Goal: Transaction & Acquisition: Book appointment/travel/reservation

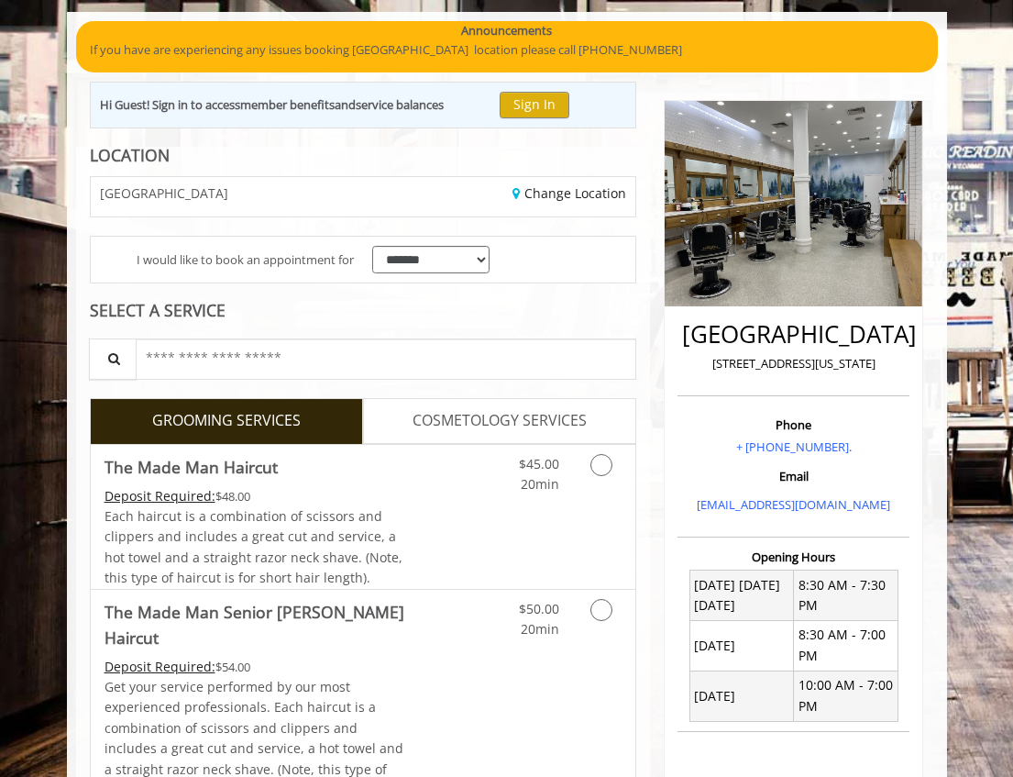
scroll to position [370, 0]
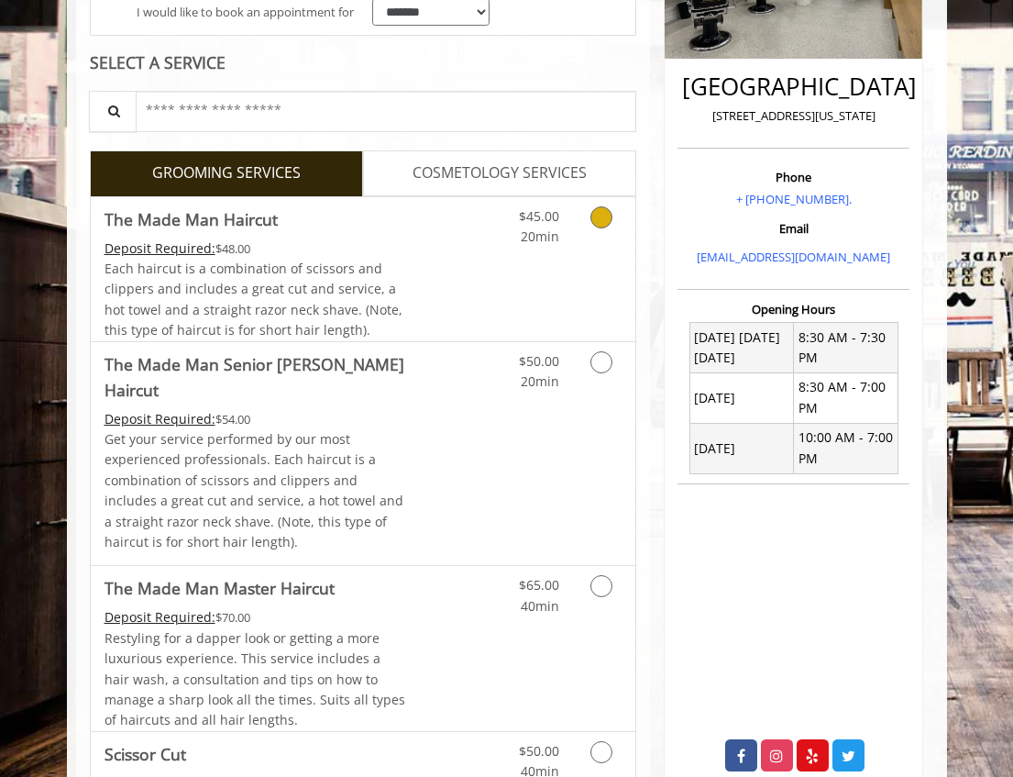
click at [599, 224] on icon "Grooming services" at bounding box center [602, 217] width 22 height 22
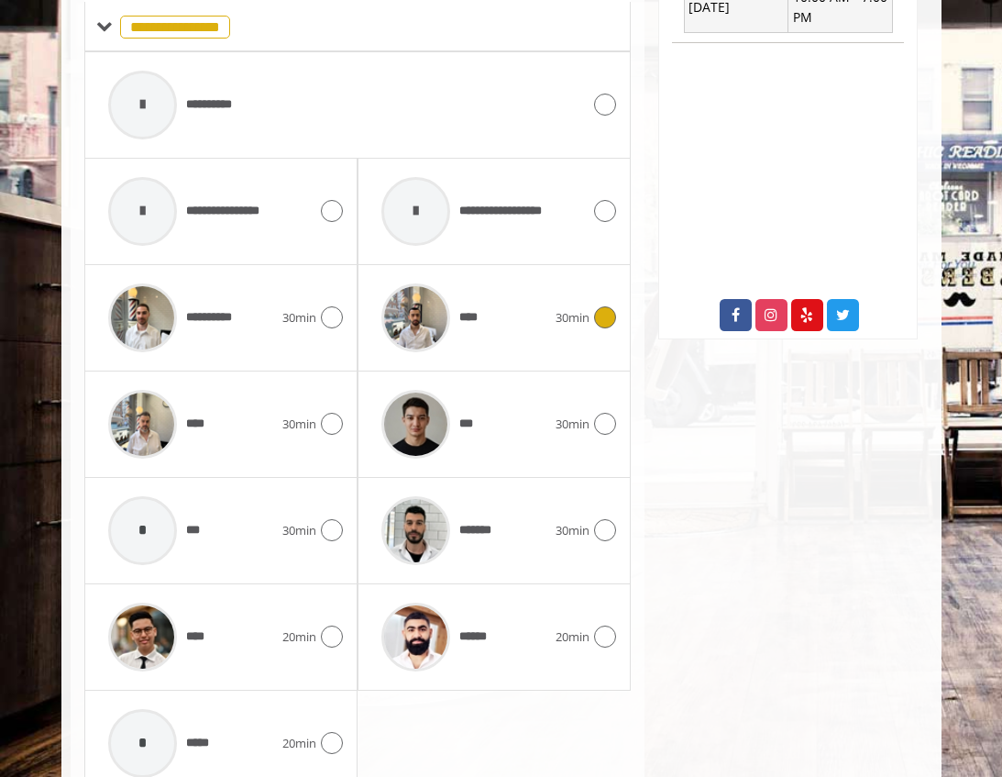
scroll to position [844, 0]
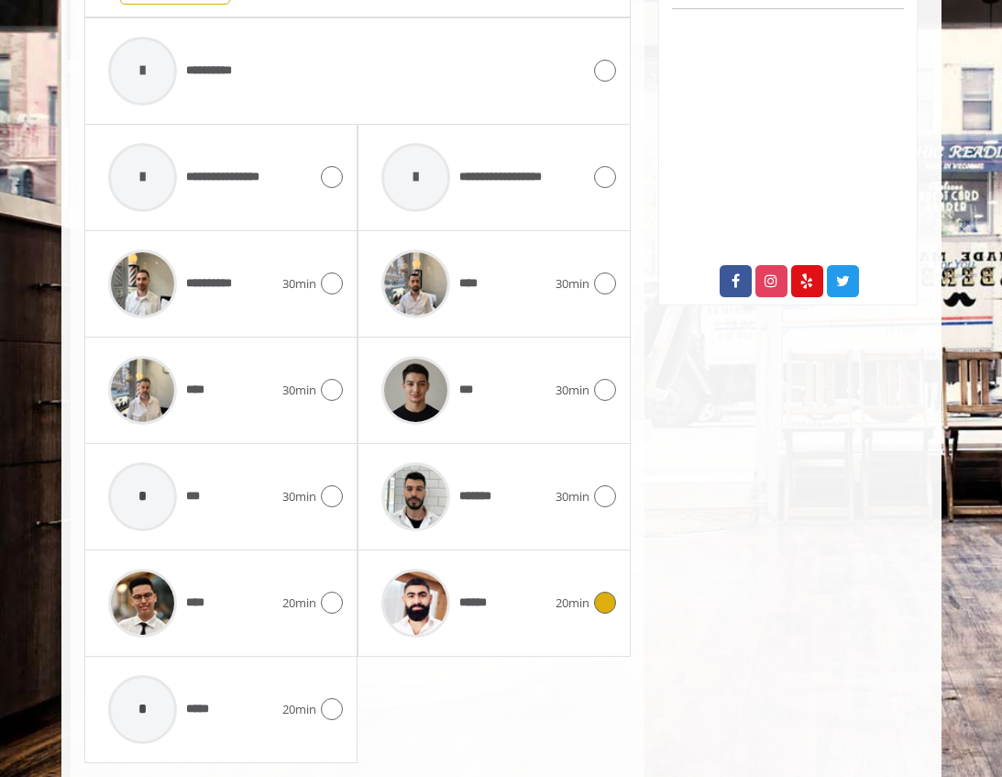
click at [602, 599] on icon at bounding box center [605, 602] width 22 height 22
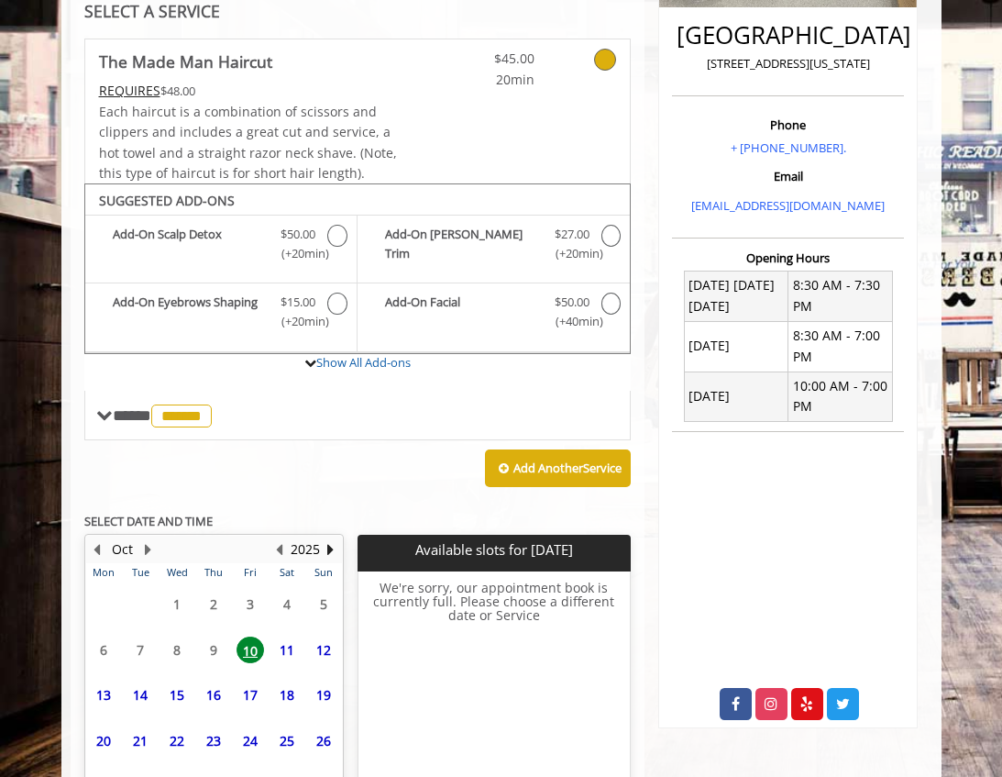
scroll to position [554, 0]
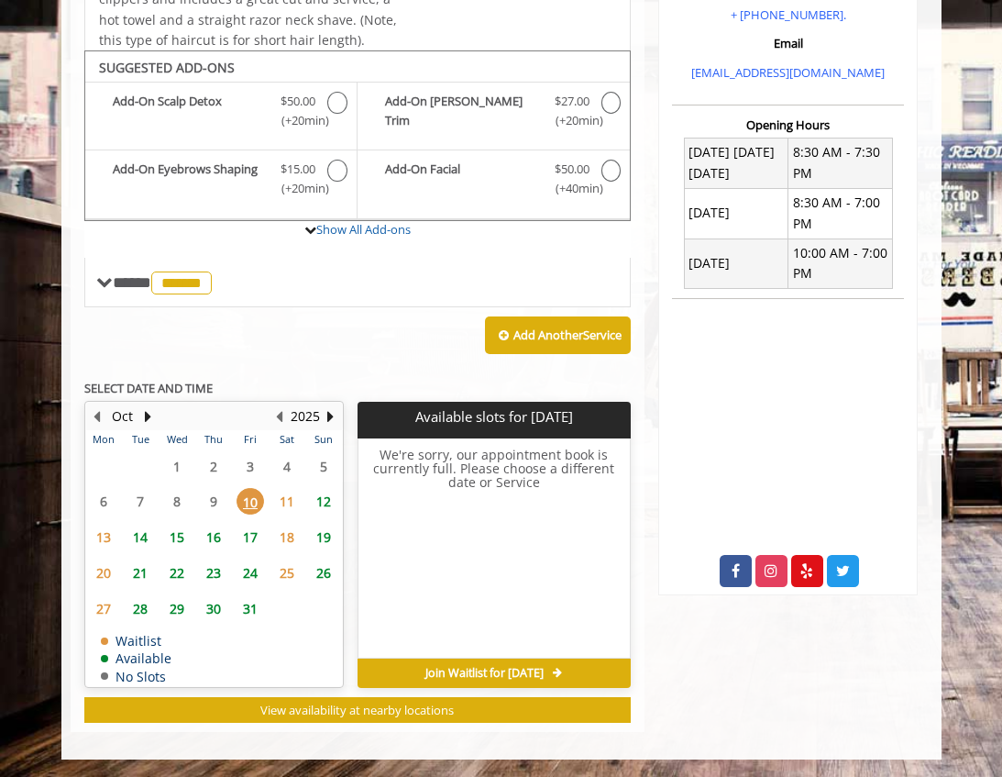
click at [138, 536] on span "14" at bounding box center [141, 537] width 28 height 27
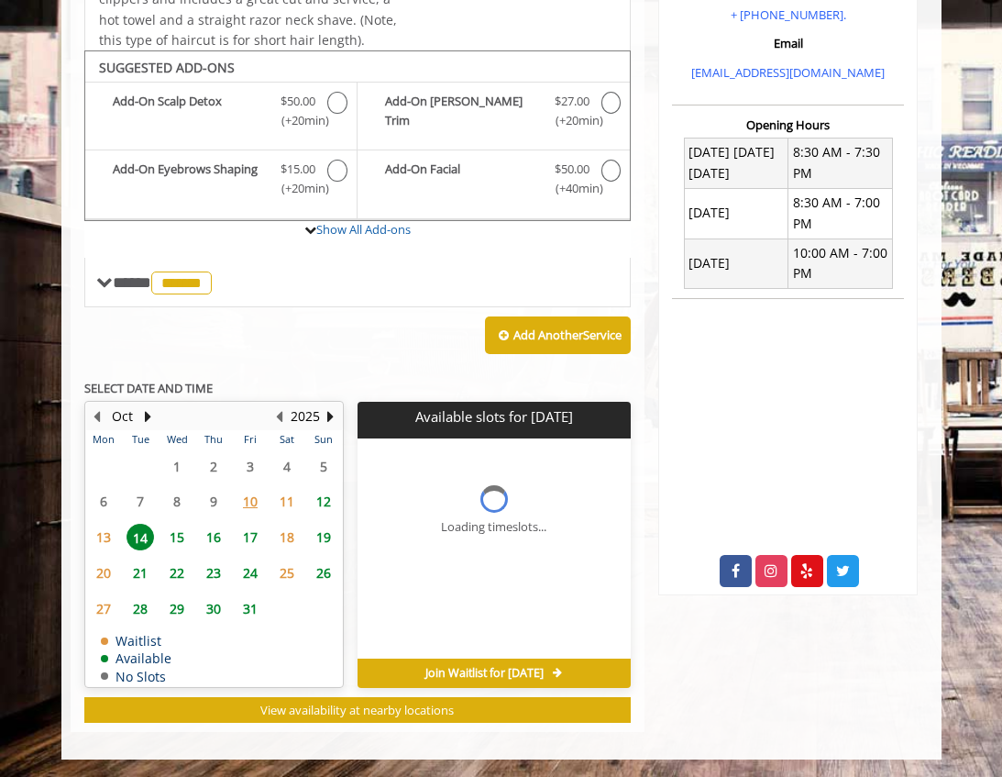
scroll to position [581, 0]
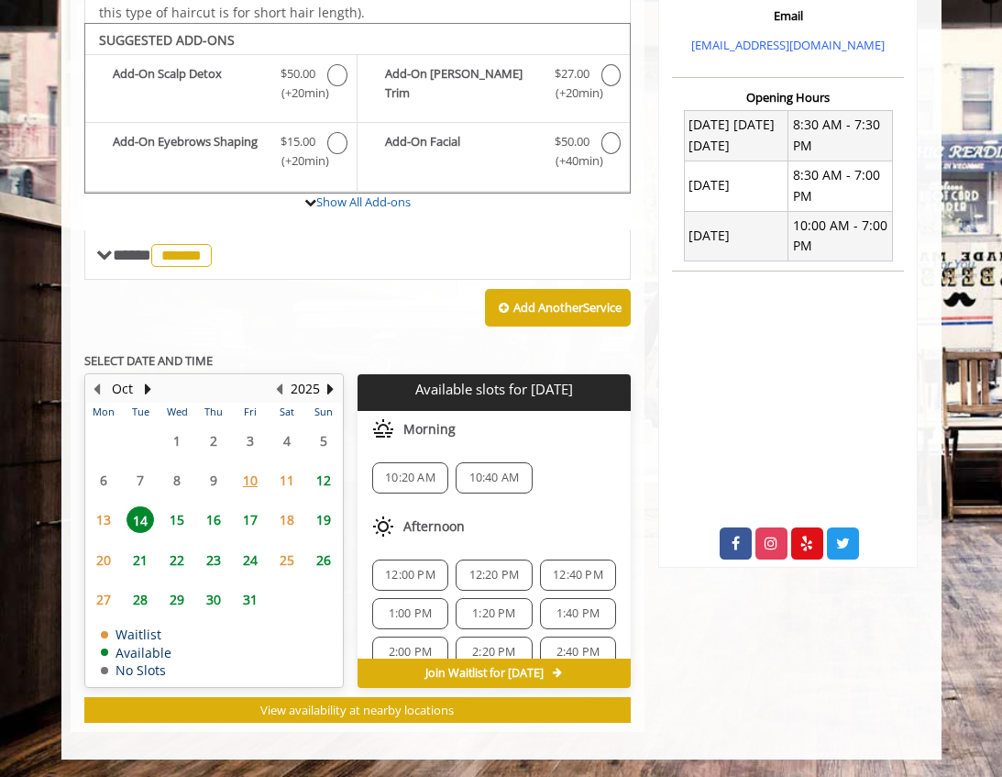
click at [414, 563] on div "12:00 PM" at bounding box center [410, 574] width 76 height 31
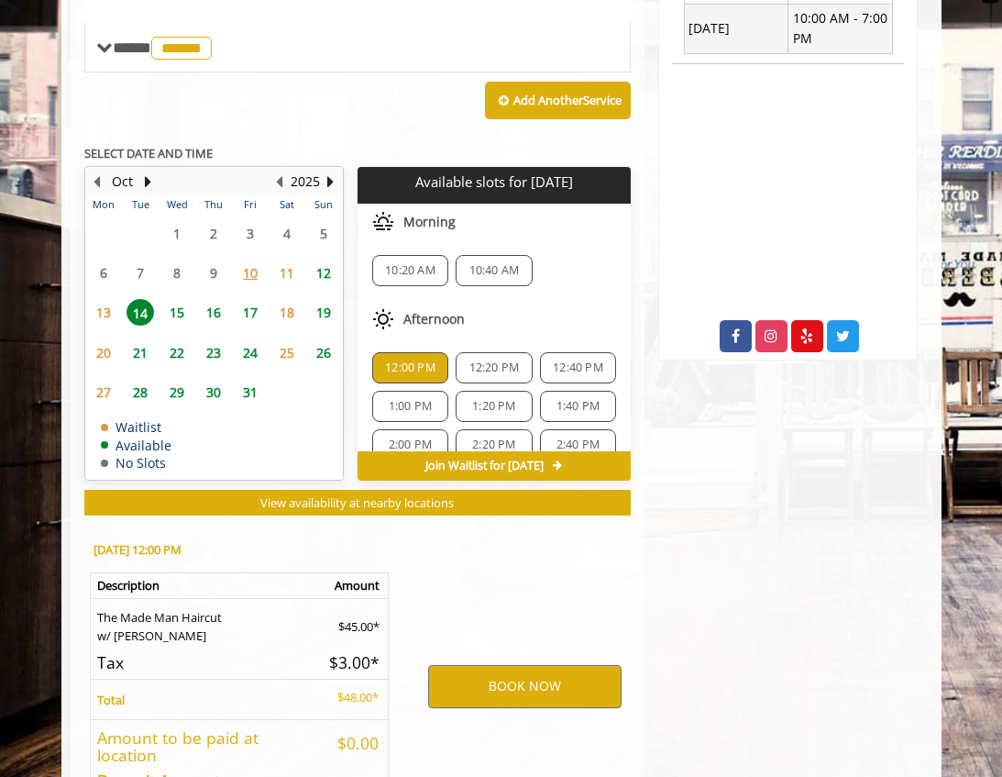
scroll to position [923, 0]
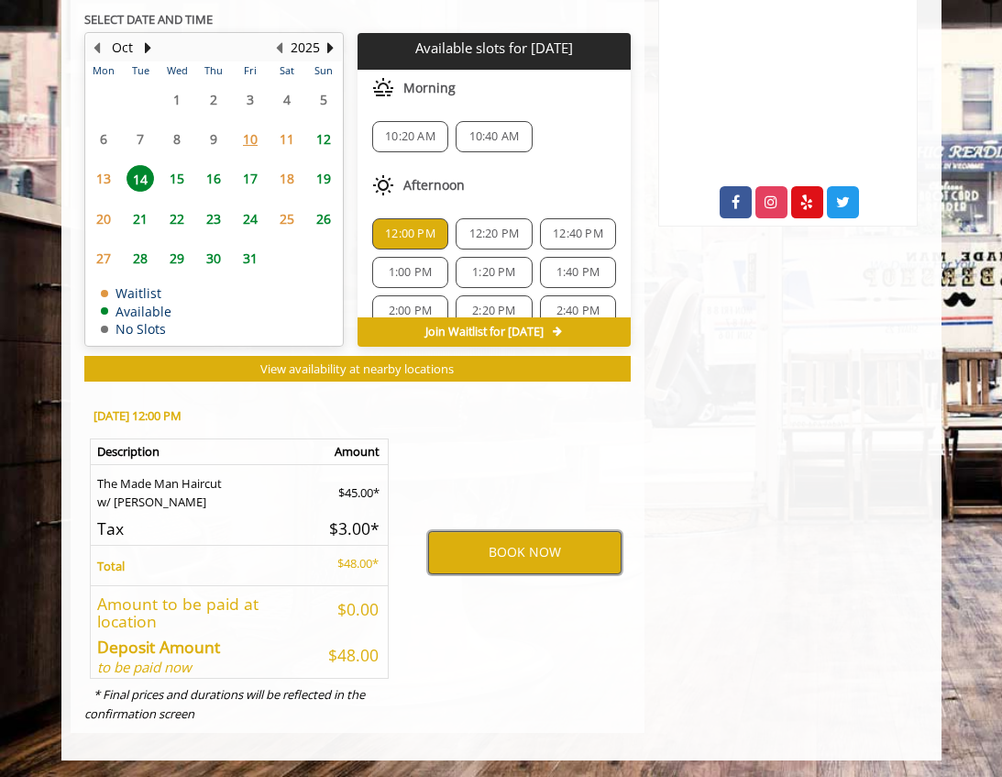
click at [514, 544] on button "BOOK NOW" at bounding box center [524, 552] width 193 height 42
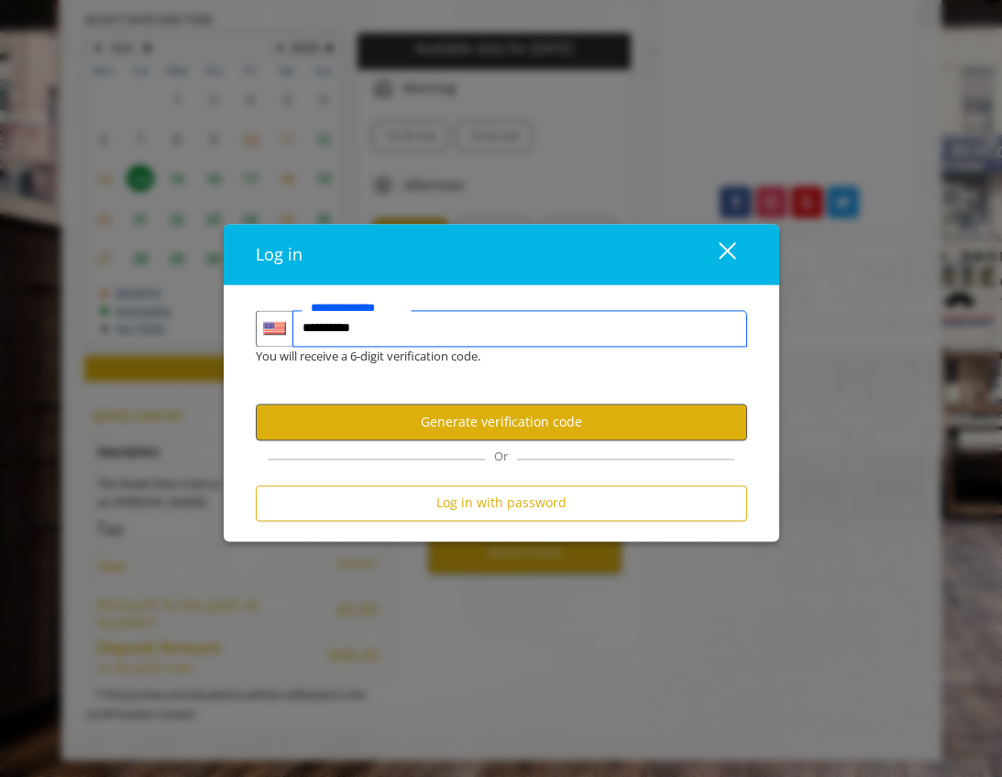
type input "**********"
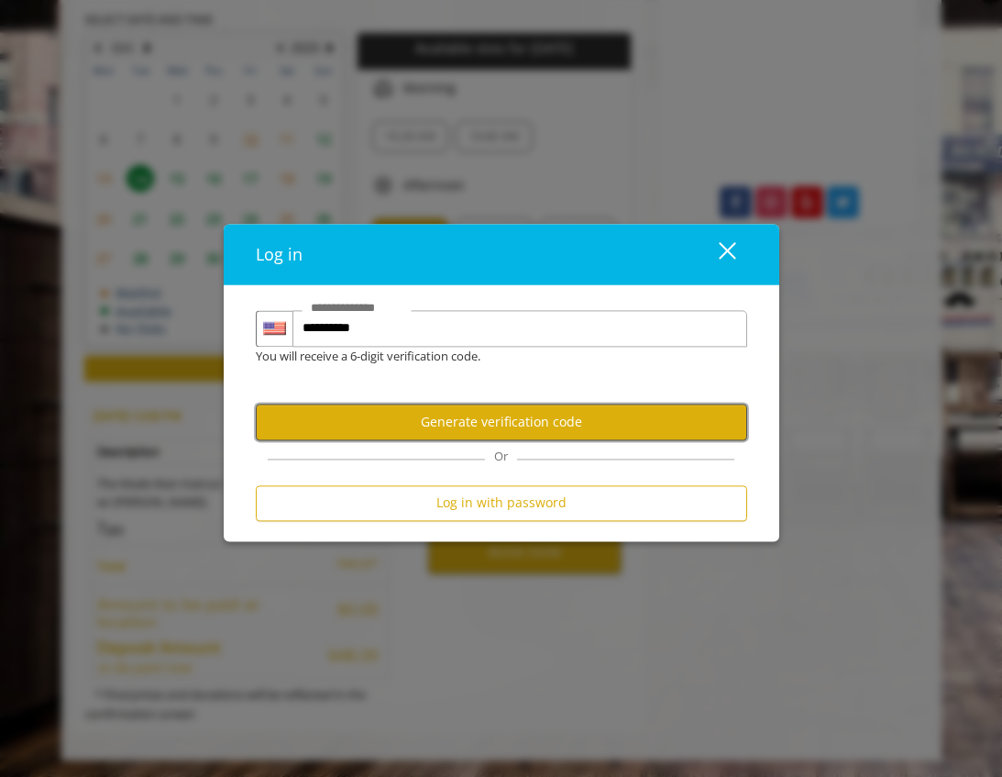
click at [537, 426] on button "Generate verification code" at bounding box center [502, 422] width 492 height 36
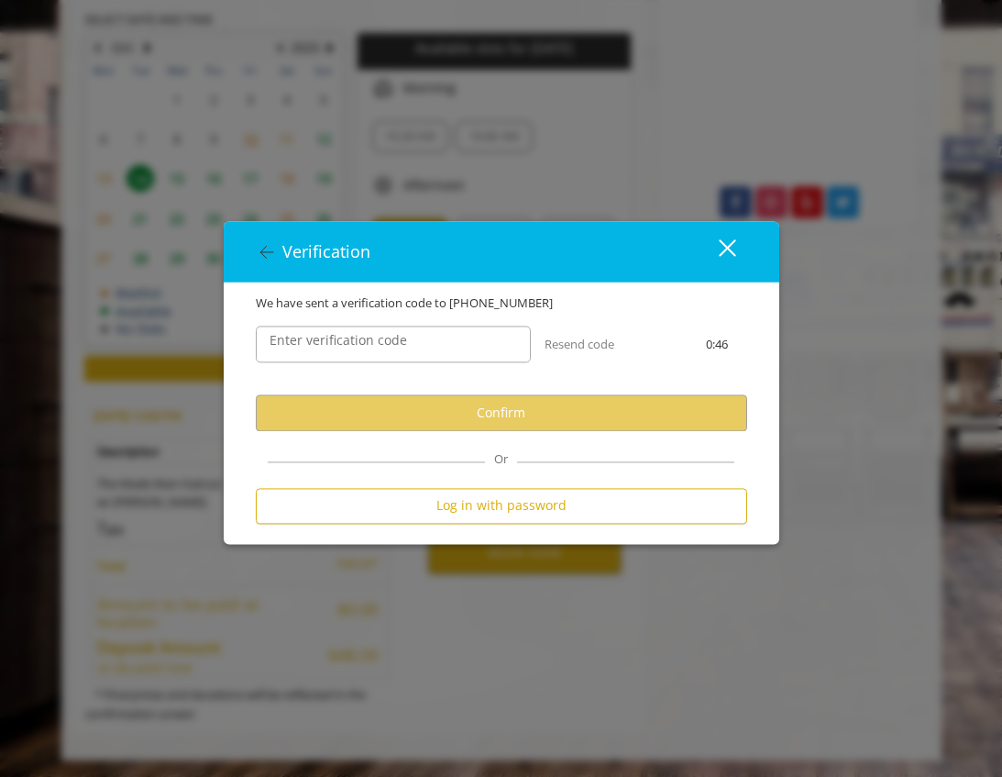
click at [364, 341] on label "Enter verification code" at bounding box center [338, 341] width 156 height 20
click at [364, 341] on input "Enter verification code" at bounding box center [393, 344] width 275 height 37
click at [364, 341] on label "Enter verification code" at bounding box center [338, 341] width 156 height 20
click at [364, 341] on input "Enter verification code" at bounding box center [393, 344] width 275 height 37
click at [364, 341] on label "Enter verification code" at bounding box center [338, 341] width 156 height 20
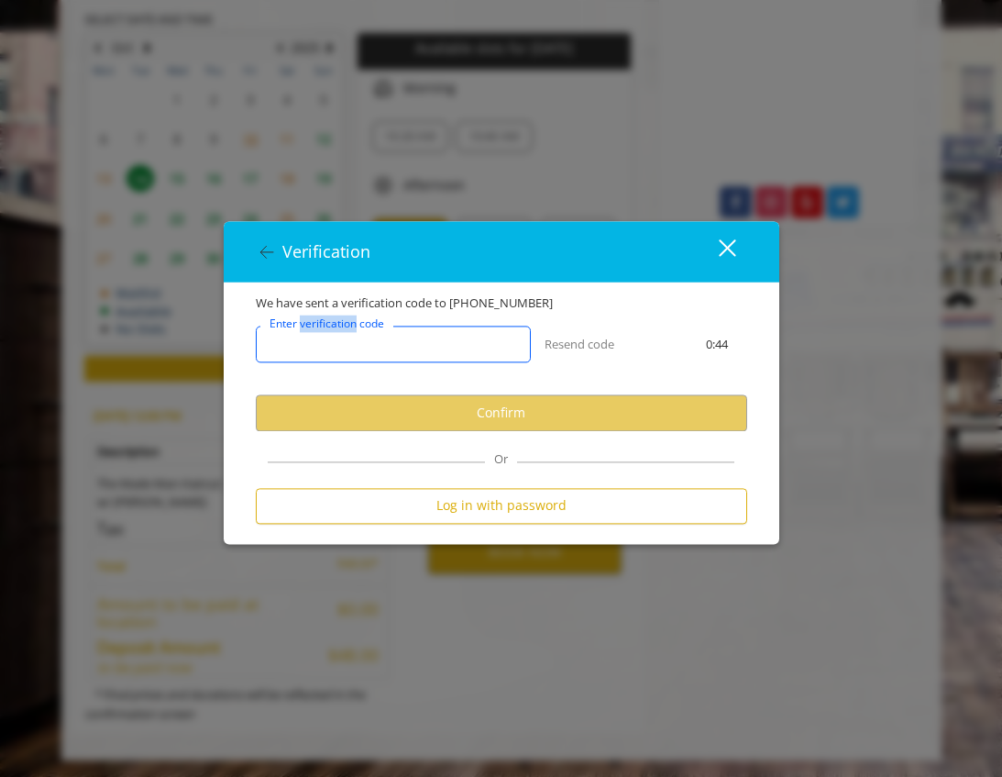
click at [364, 341] on input "Enter verification code" at bounding box center [393, 344] width 275 height 37
paste input "******"
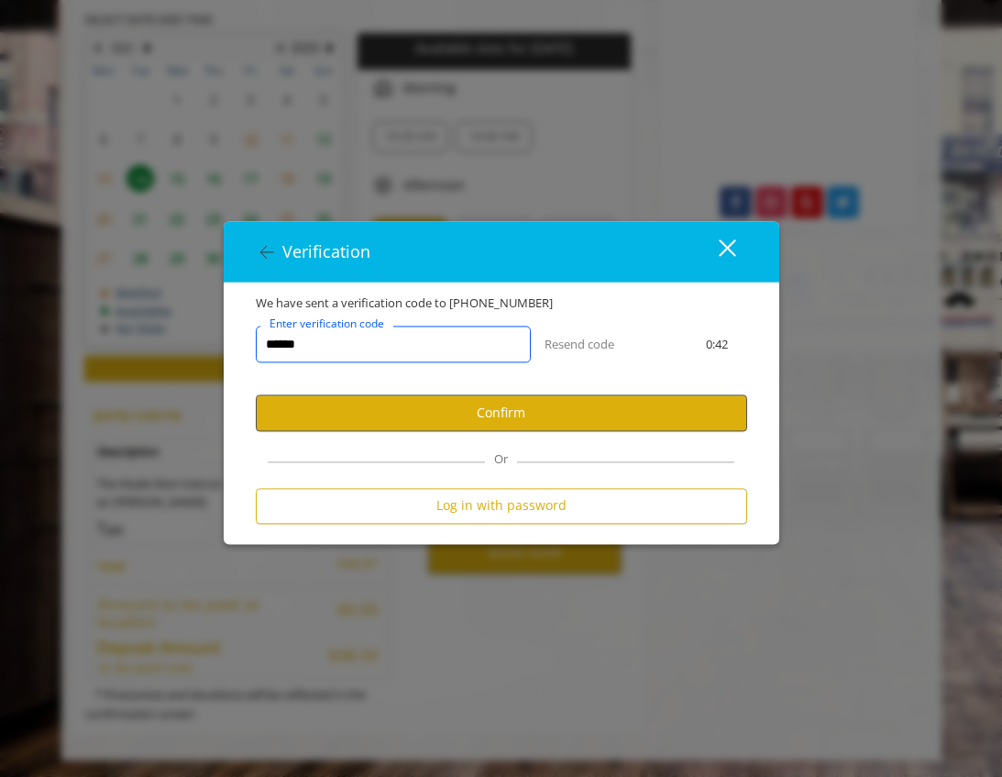
type input "******"
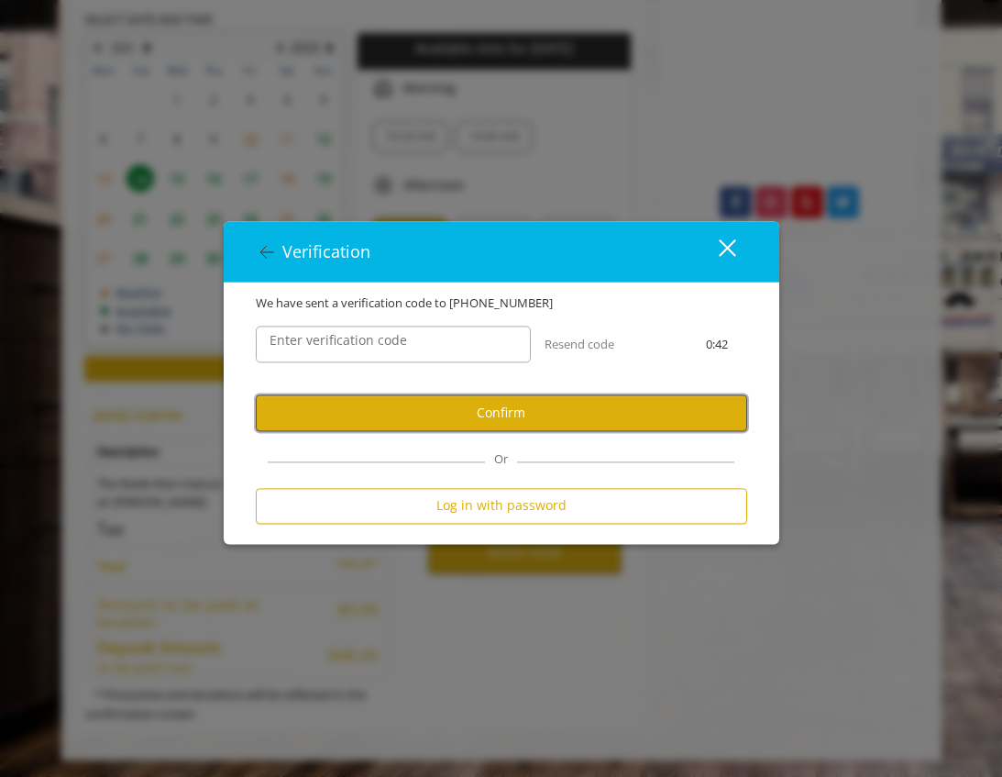
click at [481, 416] on button "Confirm" at bounding box center [502, 413] width 492 height 36
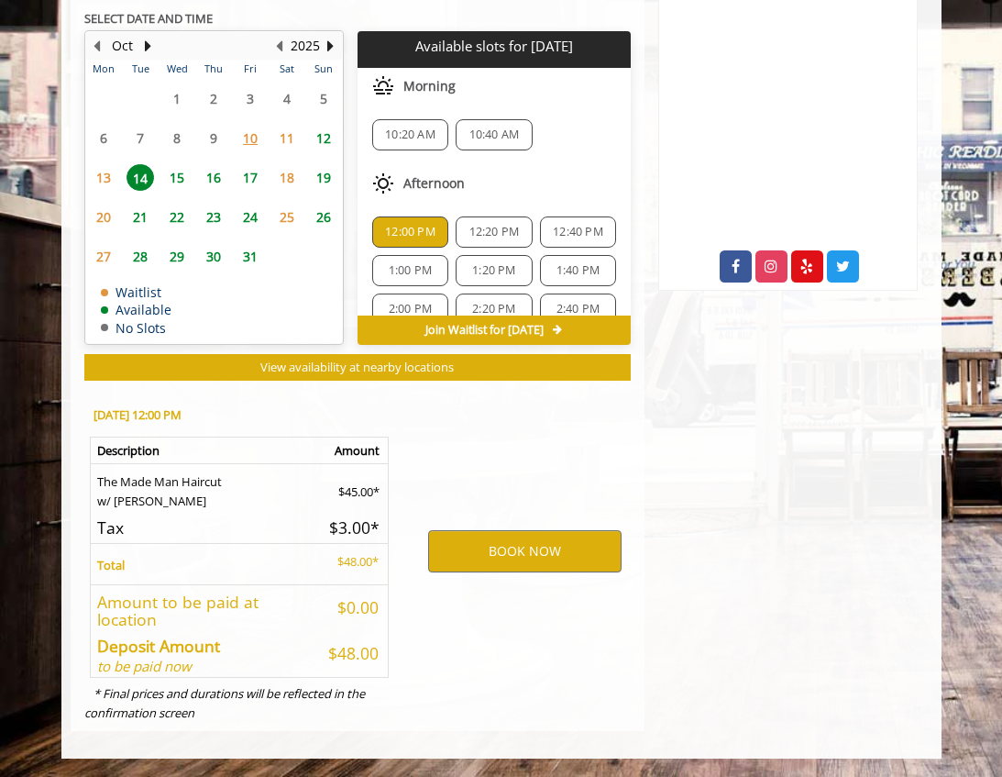
scroll to position [857, 0]
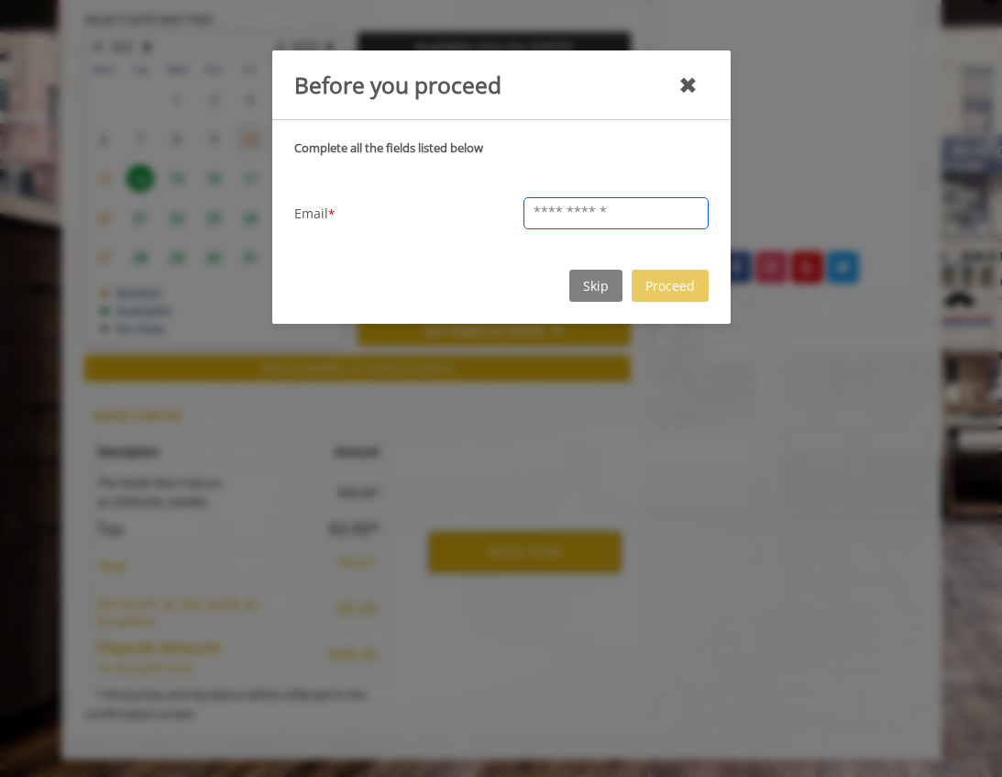
click at [569, 214] on input "text" at bounding box center [616, 213] width 185 height 32
type input "**********"
click at [459, 238] on div "**********" at bounding box center [501, 222] width 431 height 204
click at [672, 294] on button "Proceed" at bounding box center [670, 286] width 77 height 32
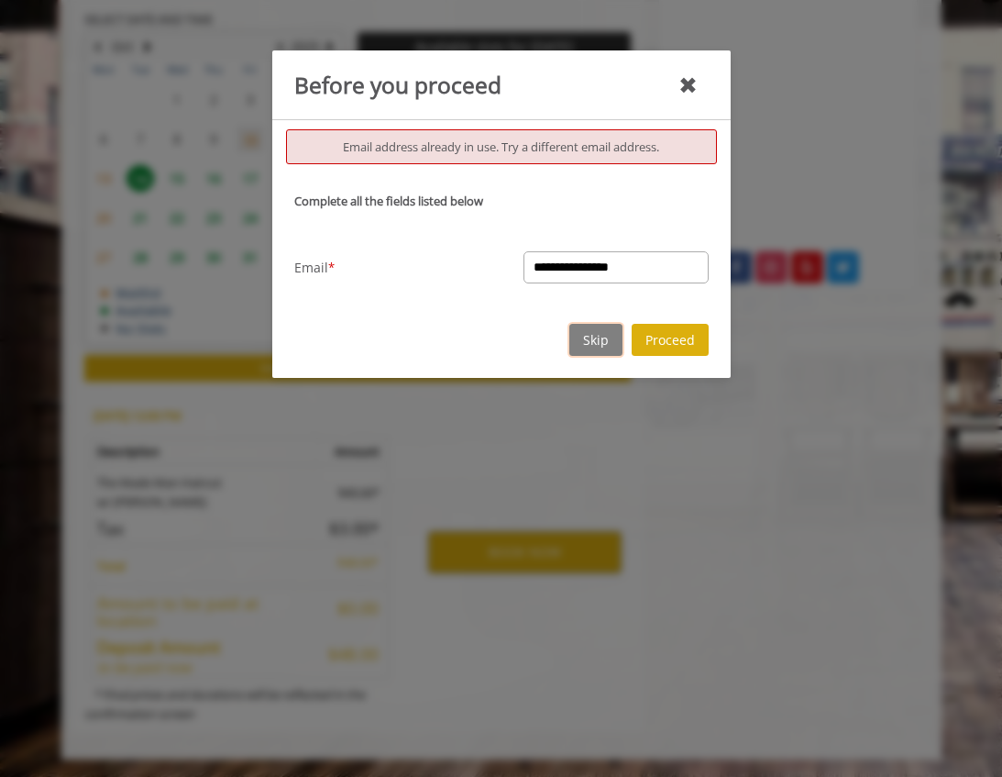
click at [586, 346] on button "Skip" at bounding box center [595, 340] width 53 height 32
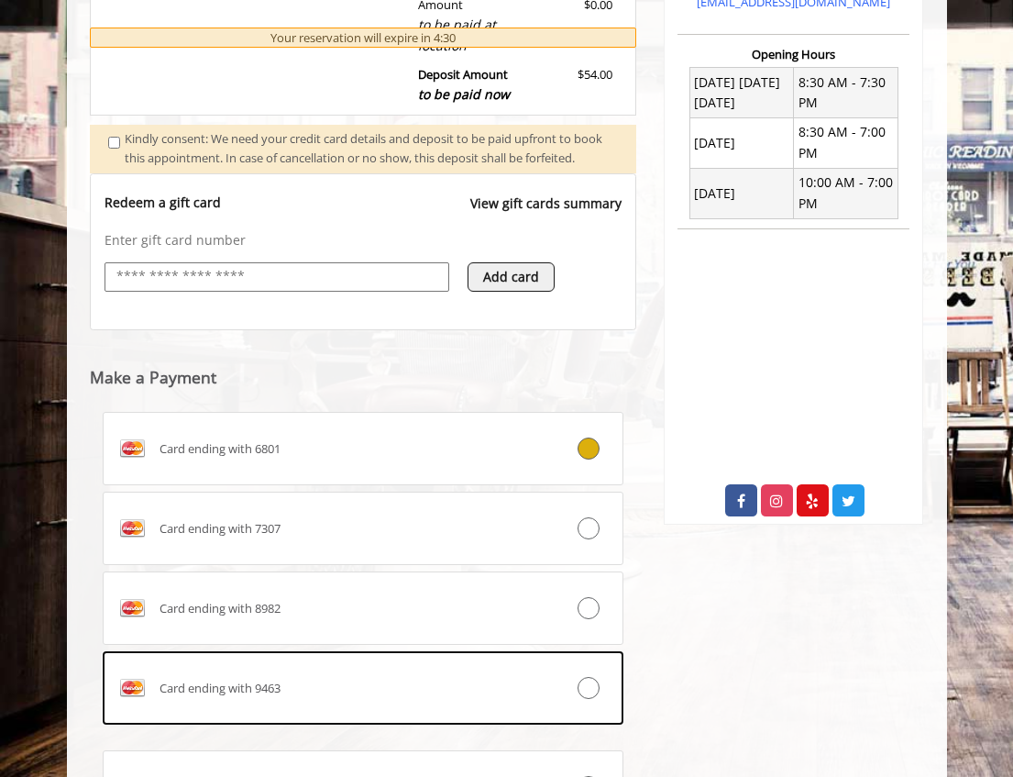
scroll to position [823, 0]
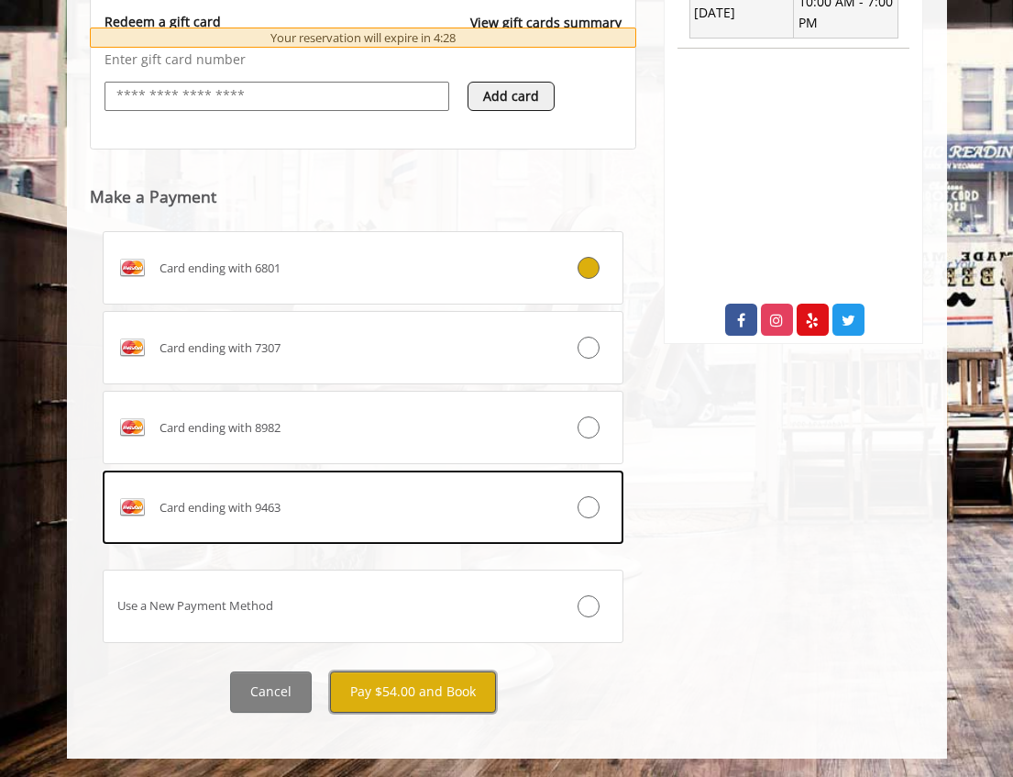
click at [417, 687] on button "Pay $54.00 and Book" at bounding box center [413, 691] width 166 height 41
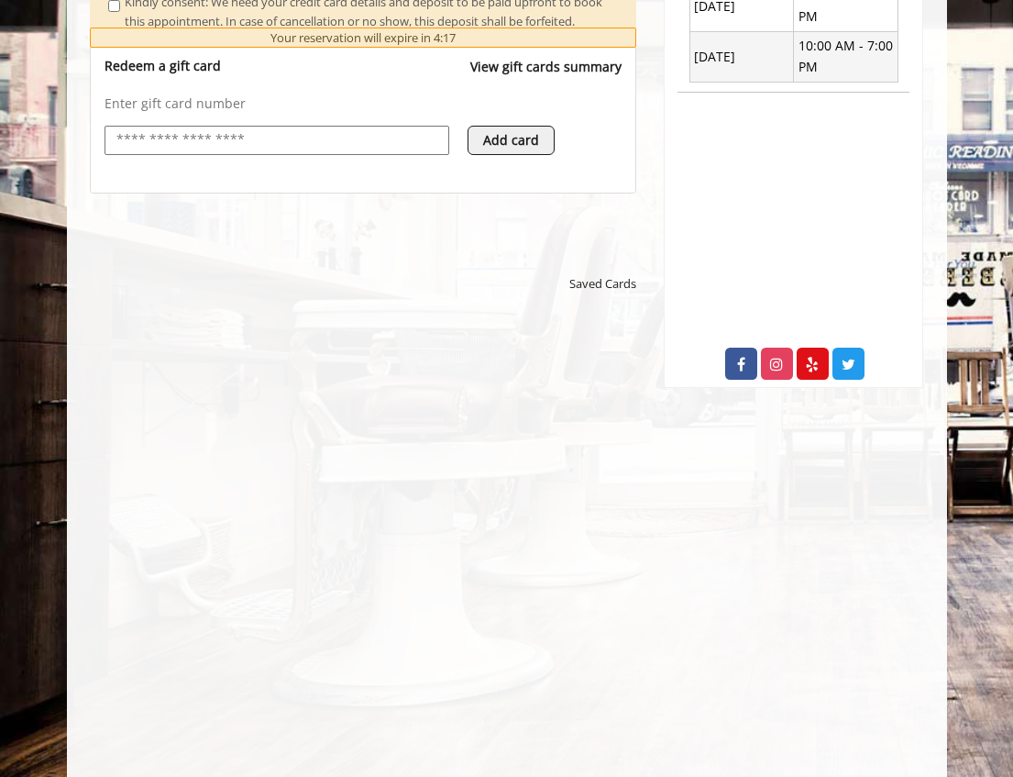
scroll to position [762, 0]
